Goal: Information Seeking & Learning: Learn about a topic

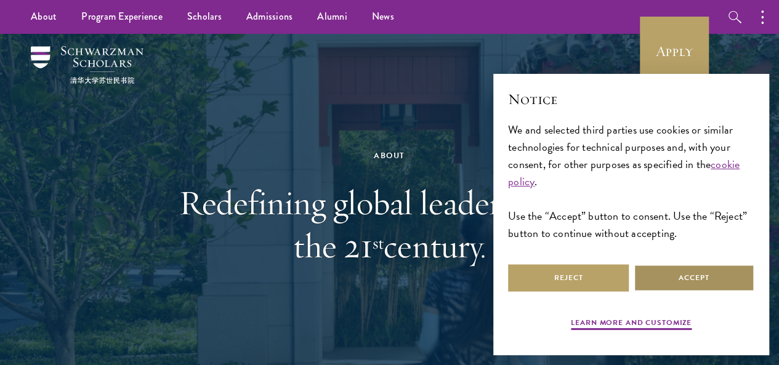
click at [675, 272] on button "Accept" at bounding box center [694, 278] width 121 height 28
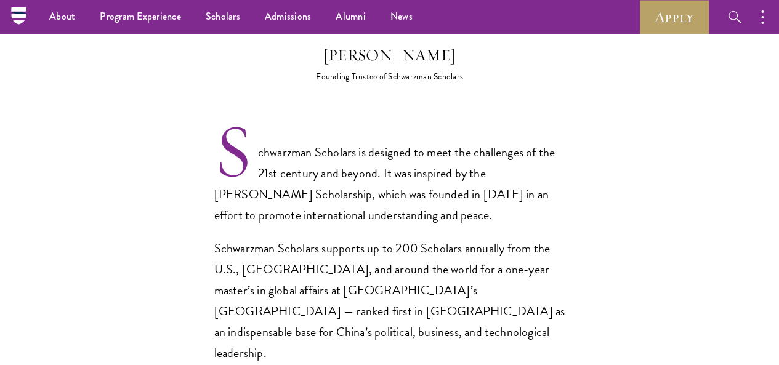
scroll to position [712, 0]
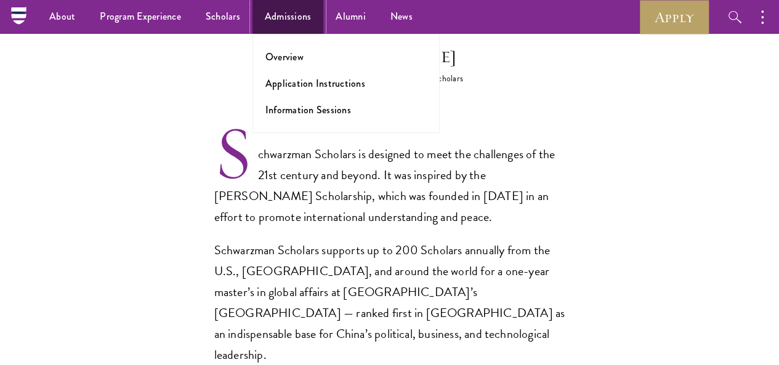
click at [289, 8] on link "Admissions" at bounding box center [287, 17] width 71 height 34
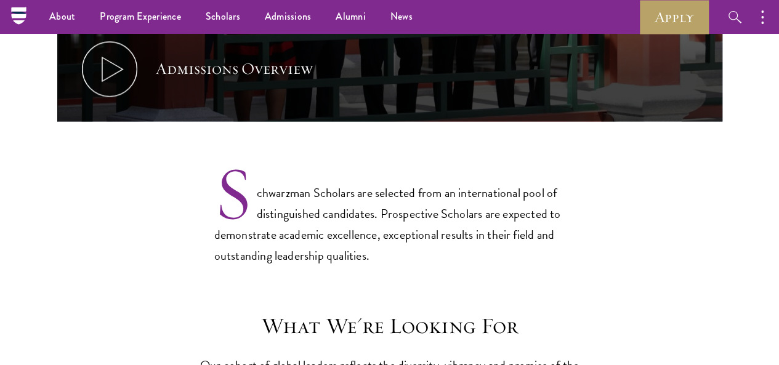
scroll to position [542, 0]
